Goal: Task Accomplishment & Management: Manage account settings

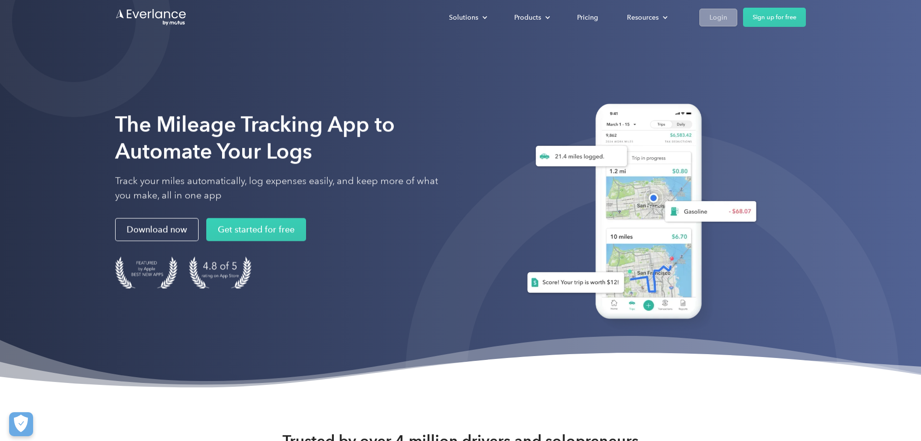
click at [724, 15] on div "Login" at bounding box center [719, 18] width 18 height 12
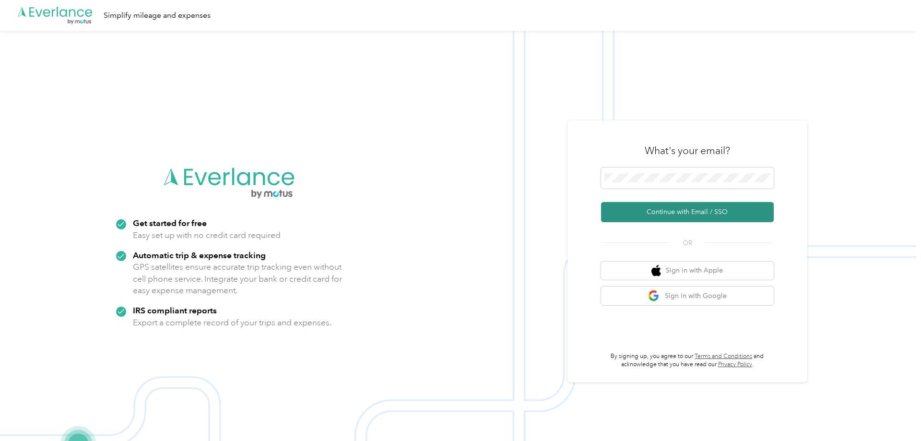
click at [690, 216] on button "Continue with Email / SSO" at bounding box center [687, 212] width 173 height 20
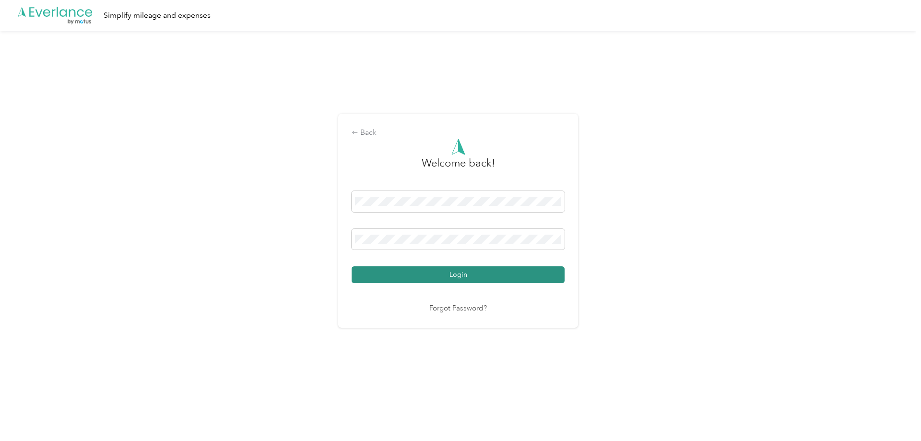
click at [466, 281] on button "Login" at bounding box center [458, 274] width 213 height 17
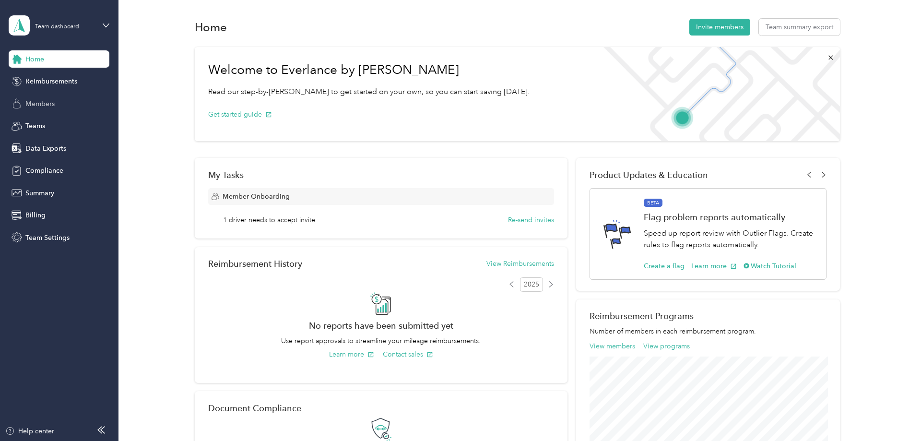
click at [68, 106] on div "Members" at bounding box center [59, 103] width 101 height 17
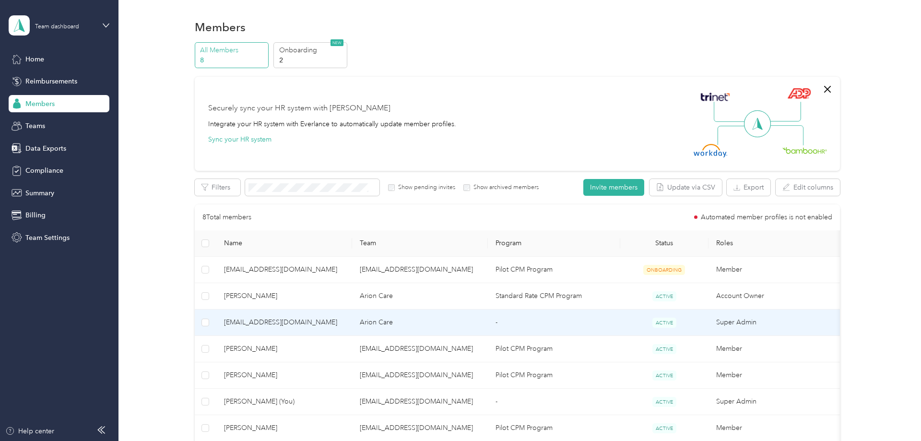
scroll to position [49, 0]
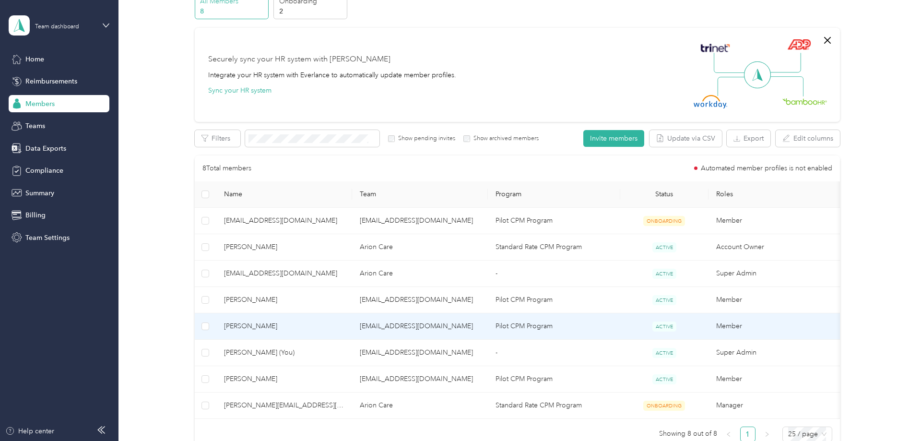
click at [352, 323] on td "Lisa Pernack" at bounding box center [284, 326] width 136 height 26
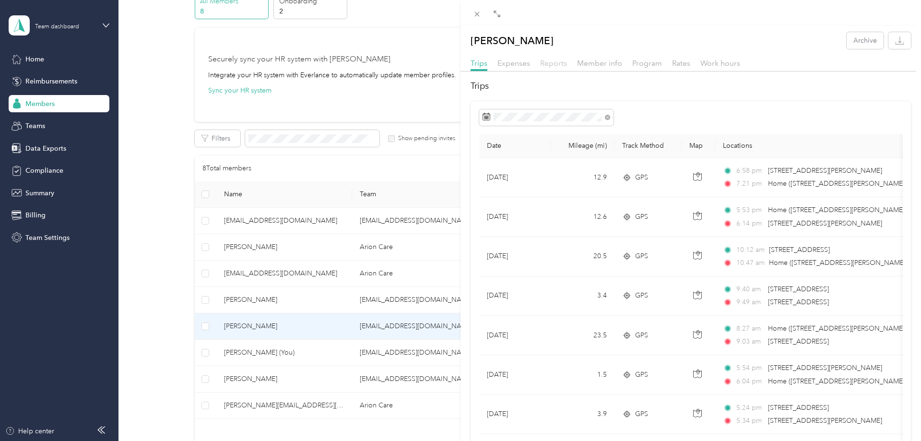
click at [560, 63] on span "Reports" at bounding box center [553, 63] width 27 height 9
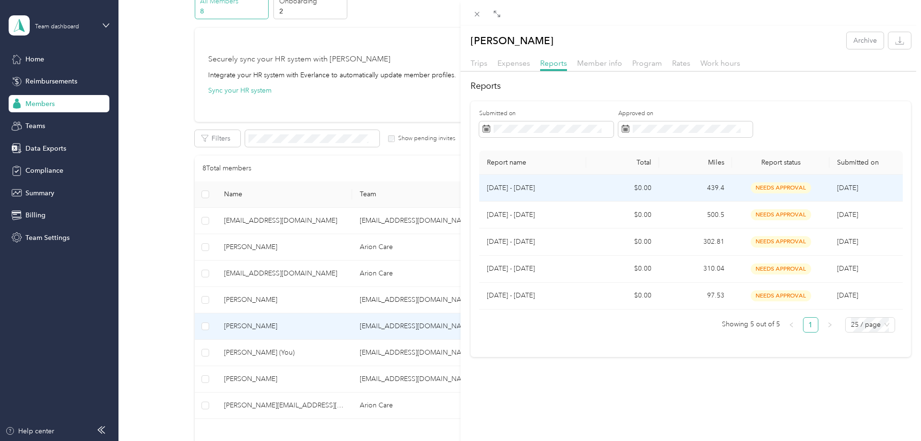
click at [590, 187] on td "$0.00" at bounding box center [622, 188] width 73 height 27
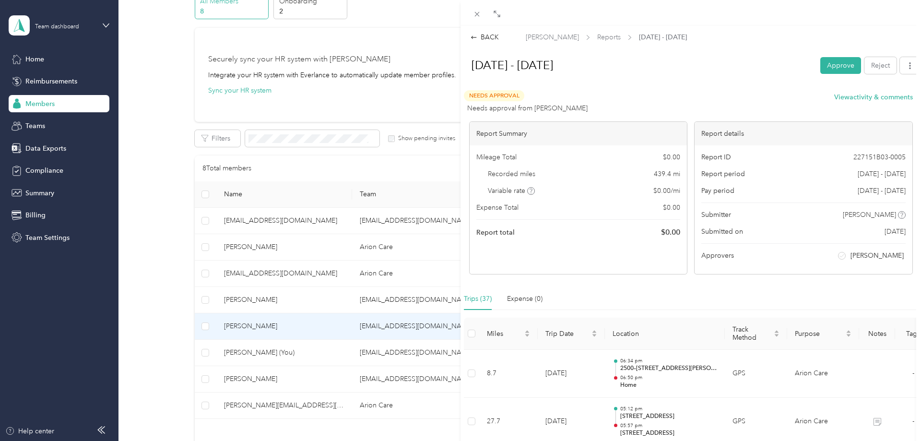
drag, startPoint x: 480, startPoint y: 13, endPoint x: 486, endPoint y: 45, distance: 32.7
click at [479, 13] on icon at bounding box center [477, 14] width 8 height 8
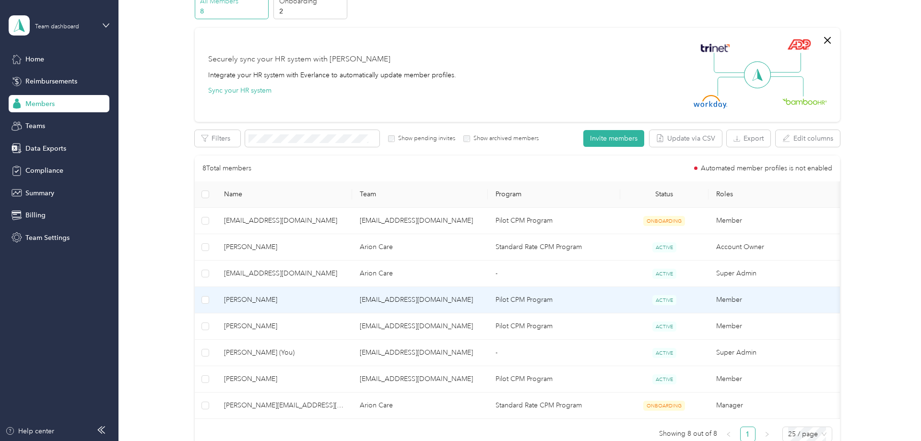
click at [298, 303] on span "Michelle Gary" at bounding box center [284, 300] width 120 height 11
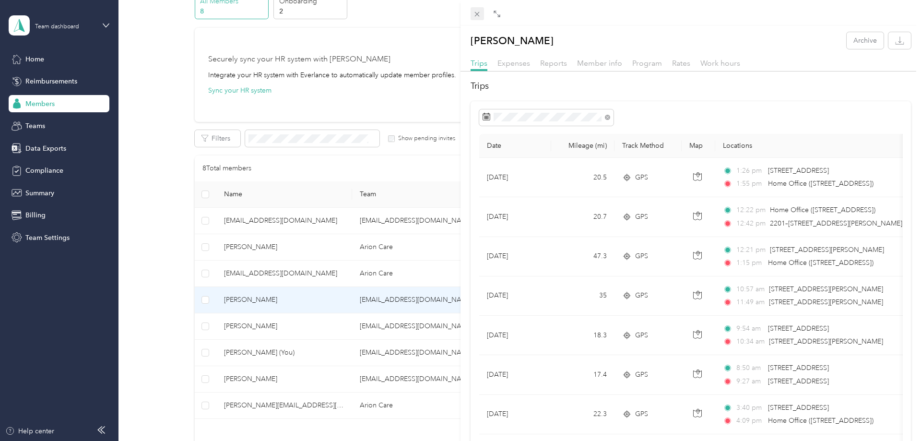
click at [472, 15] on span at bounding box center [477, 13] width 13 height 13
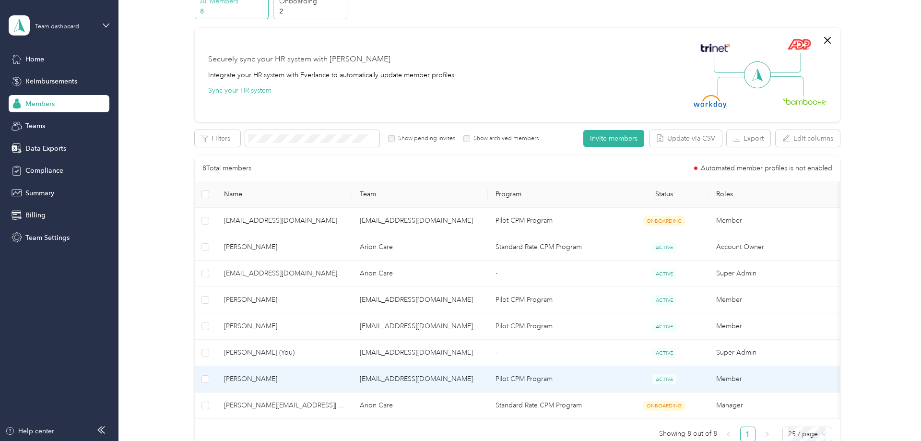
click at [285, 381] on span "Jennifer Preciado" at bounding box center [284, 379] width 120 height 11
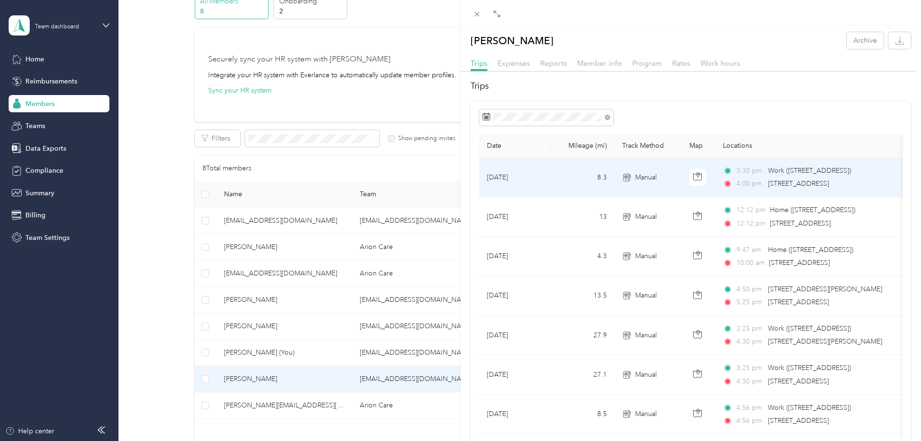
click at [647, 175] on span "Manual" at bounding box center [646, 177] width 22 height 11
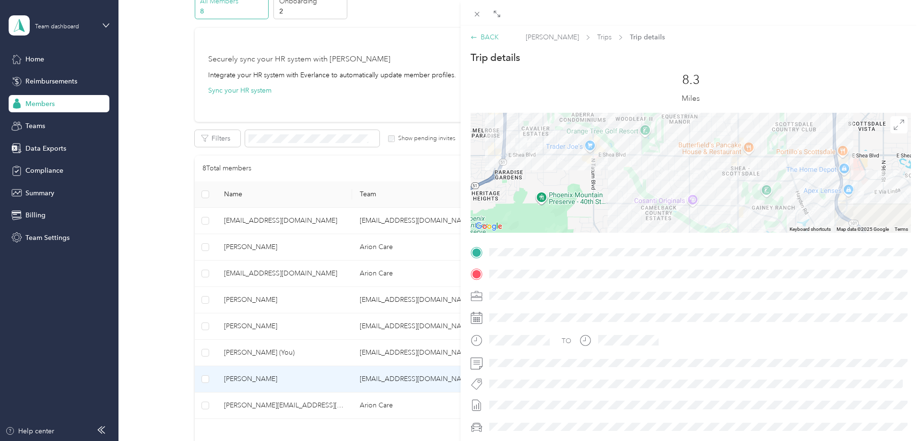
click at [487, 33] on div "BACK" at bounding box center [485, 37] width 28 height 10
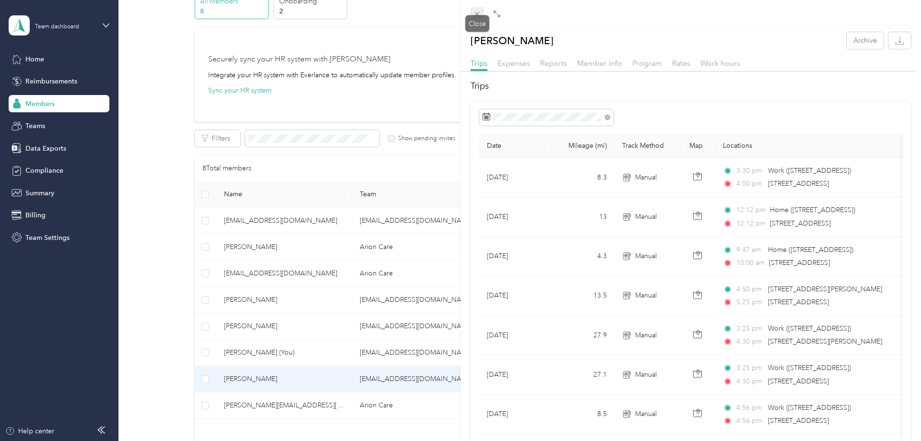
click at [477, 12] on icon at bounding box center [477, 14] width 8 height 8
